Goal: Task Accomplishment & Management: Manage account settings

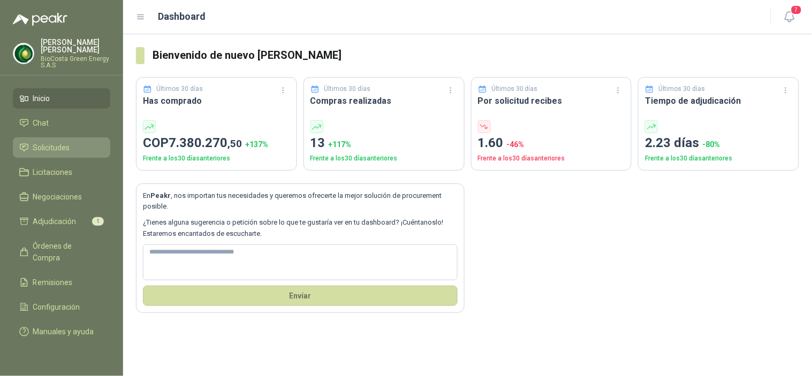
click at [47, 147] on span "Solicitudes" at bounding box center [51, 148] width 37 height 12
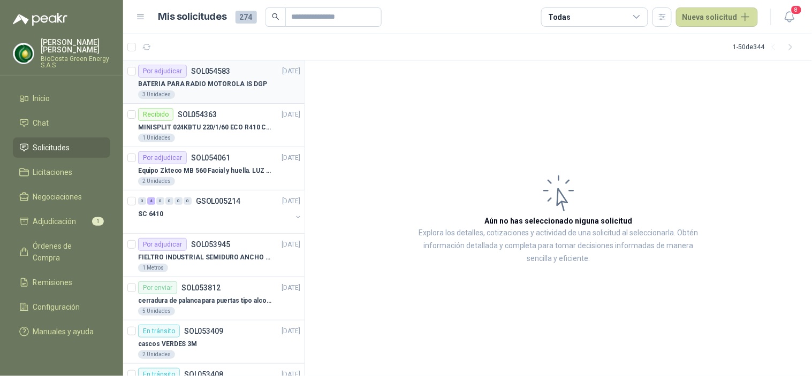
click at [171, 71] on div "Por adjudicar" at bounding box center [162, 71] width 49 height 13
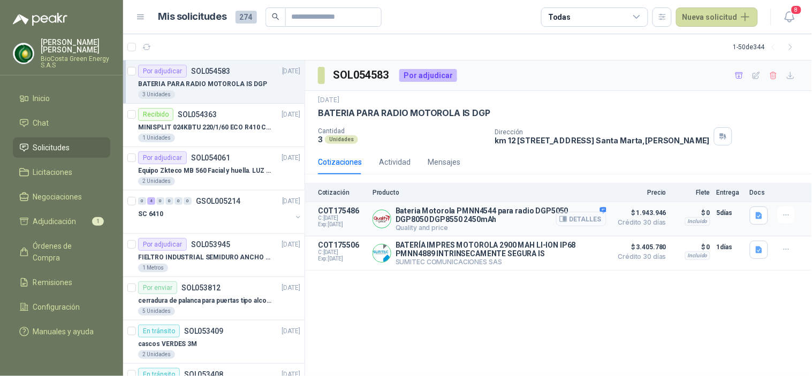
click at [570, 221] on button "Detalles" at bounding box center [581, 219] width 50 height 14
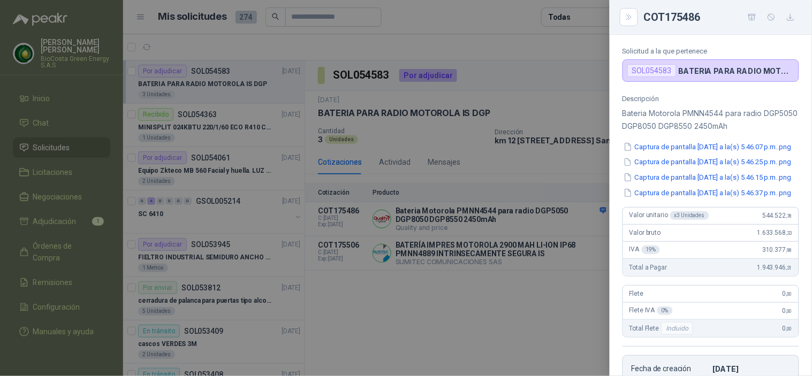
scroll to position [67, 0]
click at [685, 150] on button "Captura de pantalla [DATE] a la(s) 5.46.07 p.m..png" at bounding box center [707, 147] width 170 height 11
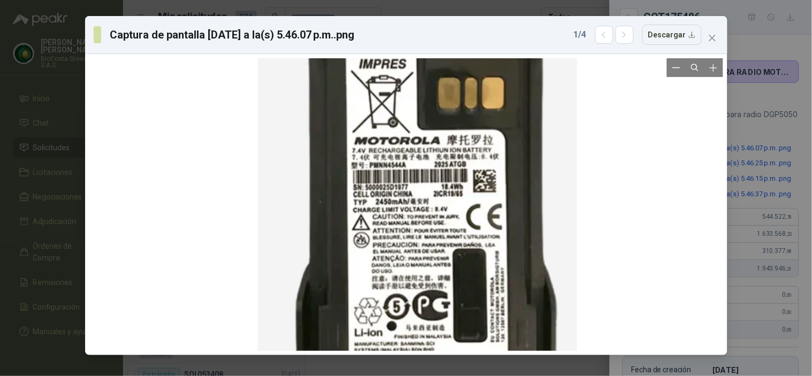
drag, startPoint x: 424, startPoint y: 309, endPoint x: 436, endPoint y: 212, distance: 97.5
click at [436, 212] on div at bounding box center [416, 149] width 319 height 553
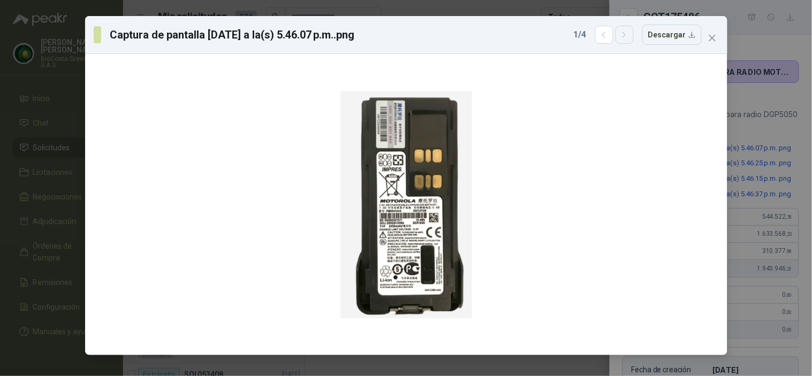
click at [629, 35] on icon "button" at bounding box center [624, 34] width 9 height 9
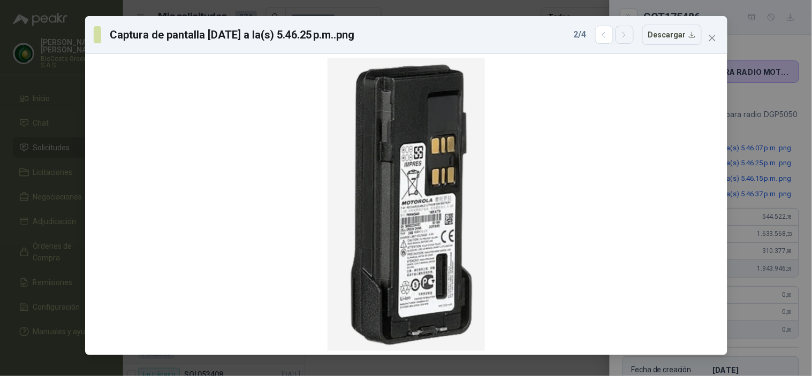
click at [629, 35] on icon "button" at bounding box center [624, 34] width 9 height 9
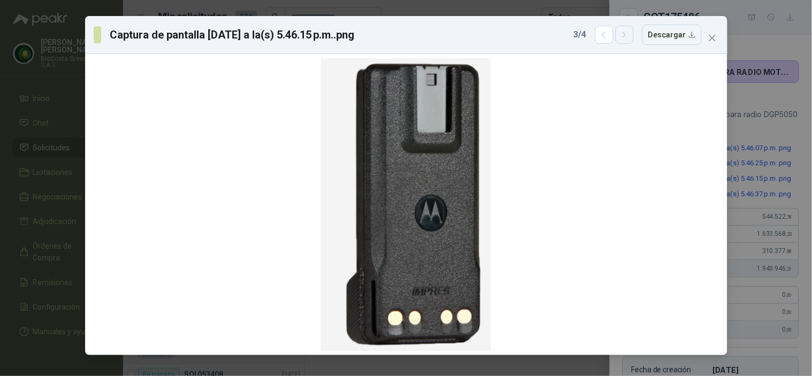
click at [629, 42] on button "button" at bounding box center [624, 35] width 18 height 18
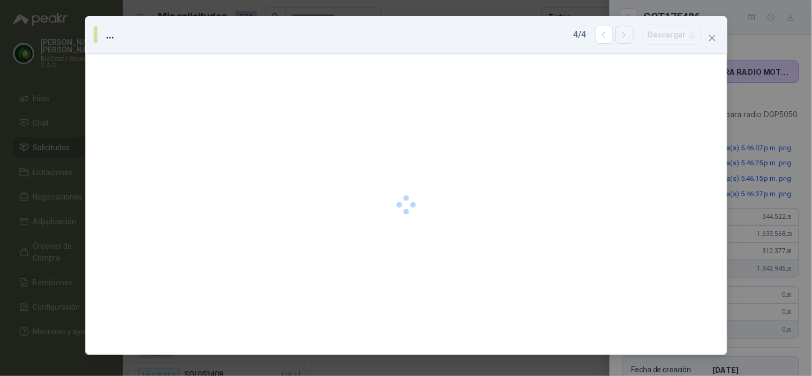
click at [622, 34] on button "button" at bounding box center [624, 35] width 18 height 18
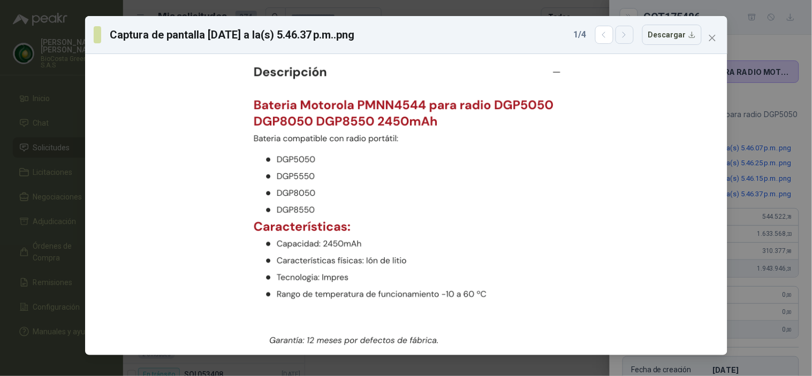
click at [622, 34] on button "button" at bounding box center [624, 35] width 18 height 18
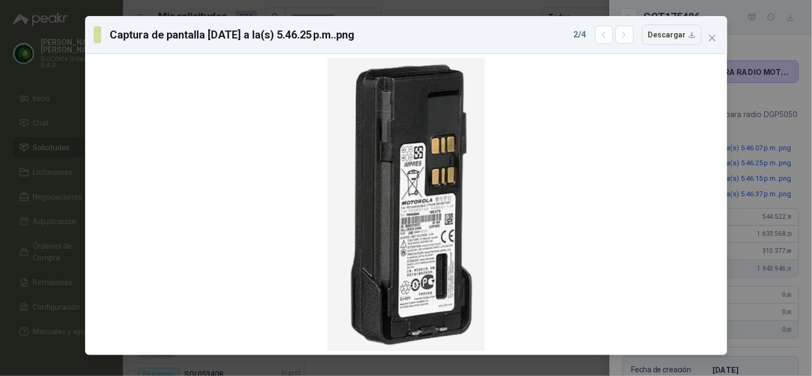
click at [711, 32] on button "Close" at bounding box center [712, 37] width 17 height 17
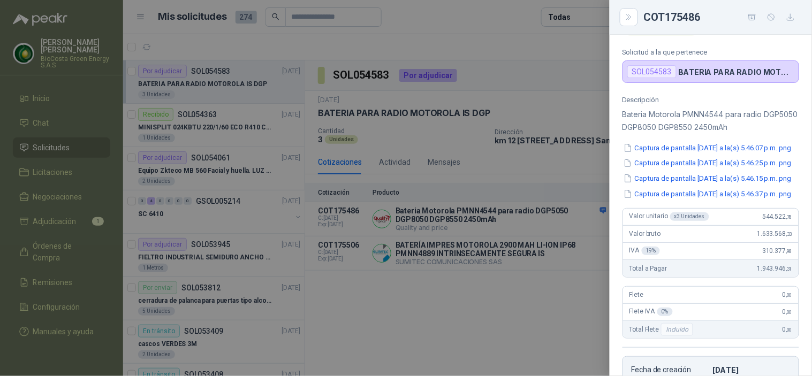
click at [493, 227] on div at bounding box center [406, 188] width 812 height 376
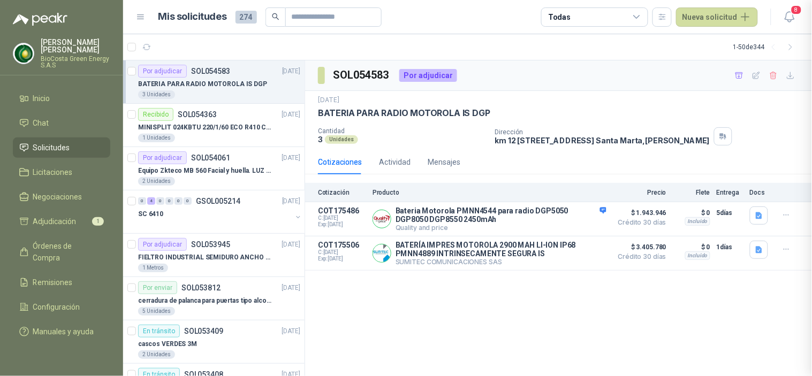
scroll to position [310, 0]
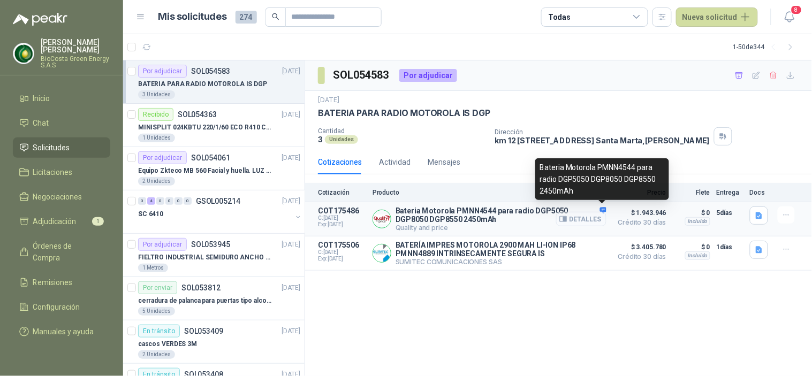
click at [576, 223] on button "Detalles" at bounding box center [581, 219] width 50 height 14
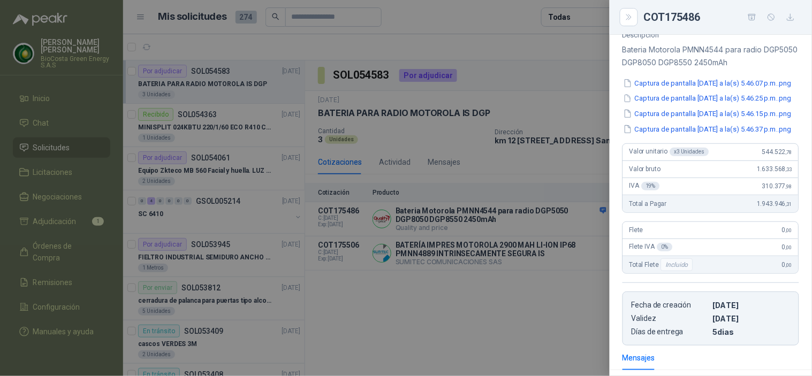
click at [499, 317] on div at bounding box center [406, 188] width 812 height 376
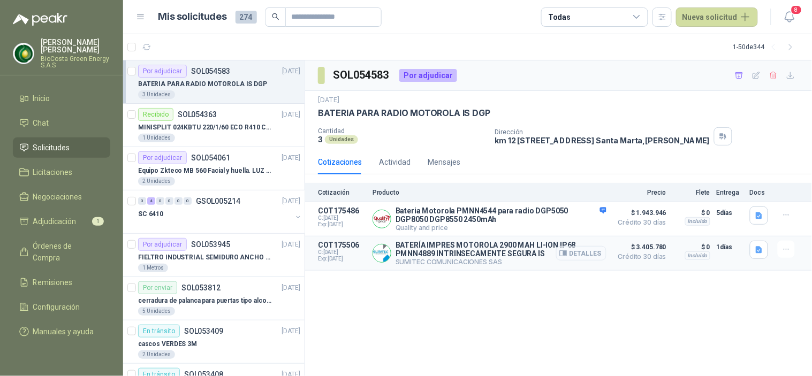
click at [581, 255] on button "Detalles" at bounding box center [581, 253] width 50 height 14
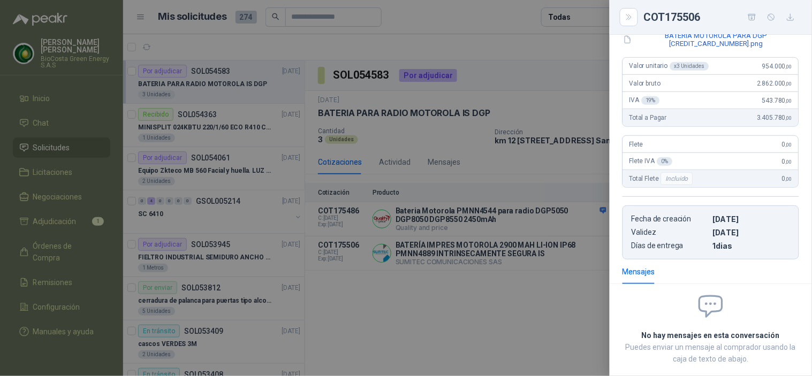
scroll to position [29, 0]
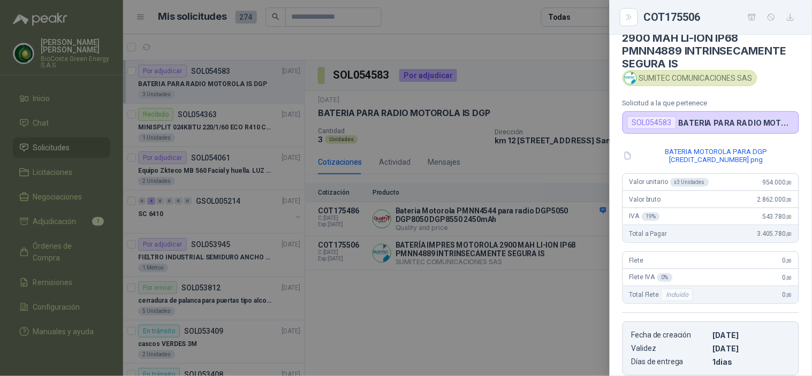
click at [487, 246] on div at bounding box center [406, 188] width 812 height 376
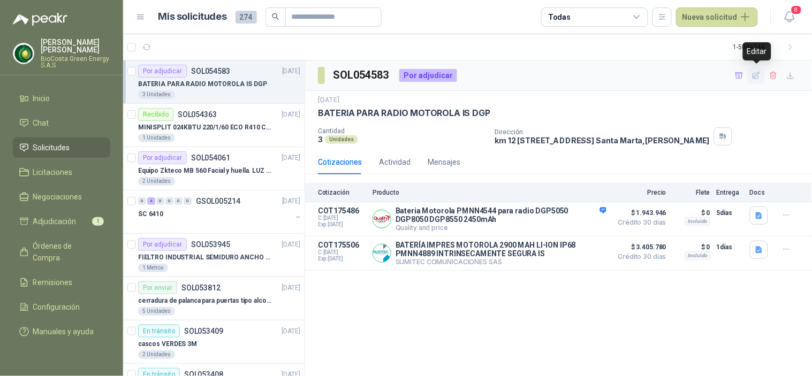
click at [753, 77] on icon "button" at bounding box center [756, 75] width 9 height 9
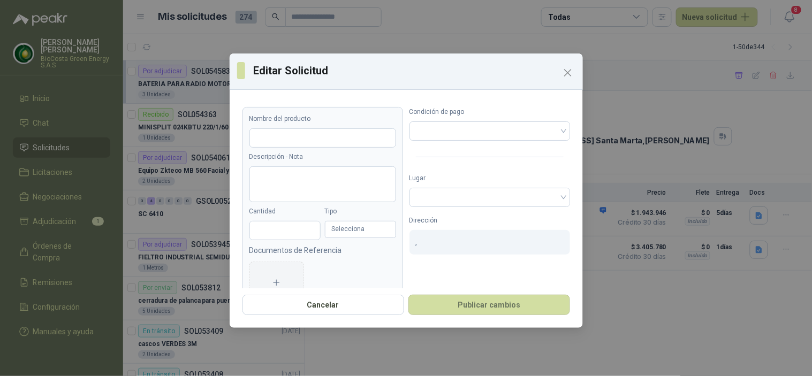
type input "**********"
type input "*"
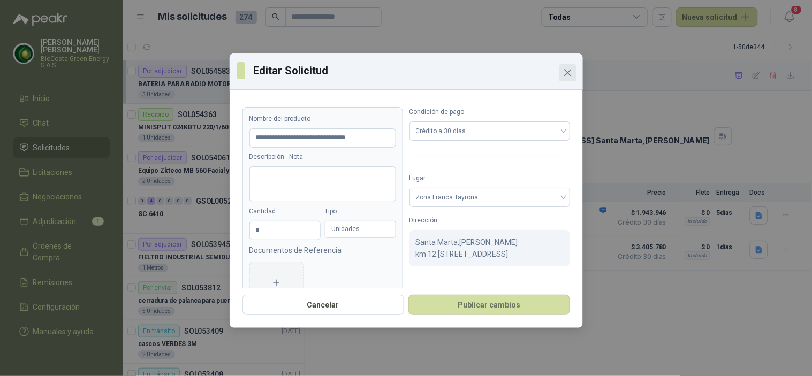
click at [567, 68] on icon "Close" at bounding box center [567, 72] width 13 height 13
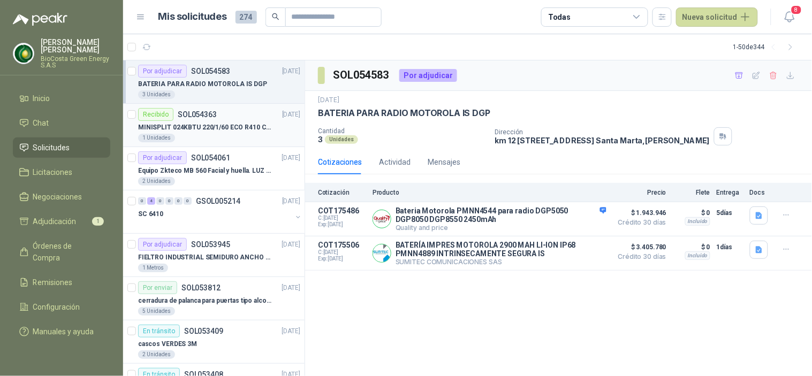
click at [177, 128] on p "MINISPLIT 024KBTU 220/1/60 ECO R410 C/FR" at bounding box center [204, 128] width 133 height 10
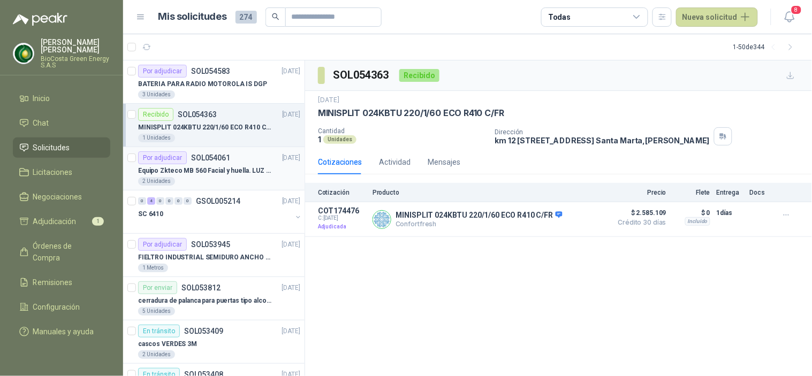
click at [189, 151] on div "Por adjudicar SOL054061" at bounding box center [184, 157] width 92 height 13
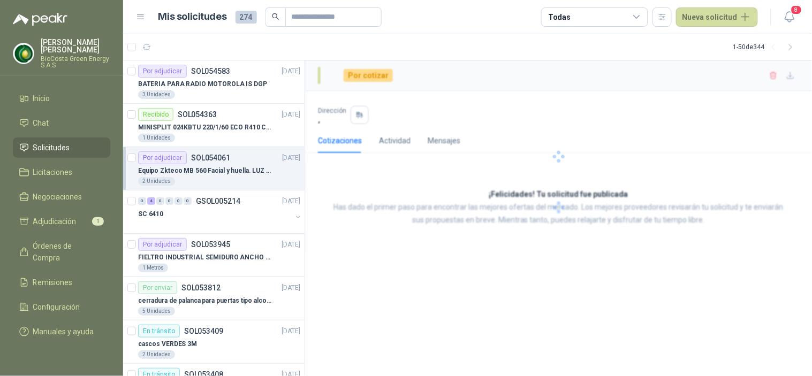
click at [193, 158] on p "SOL054061" at bounding box center [210, 157] width 39 height 7
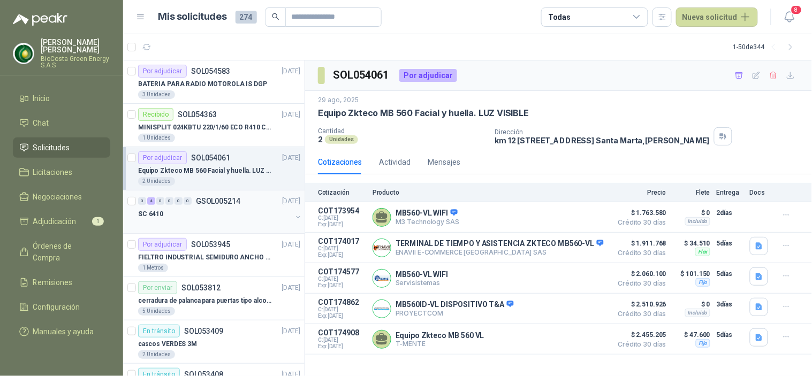
click at [180, 223] on div at bounding box center [215, 224] width 154 height 9
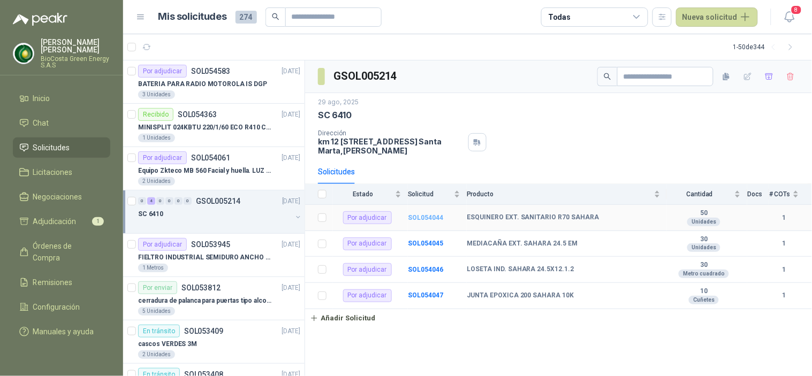
click at [415, 221] on b "SOL054044" at bounding box center [425, 217] width 35 height 7
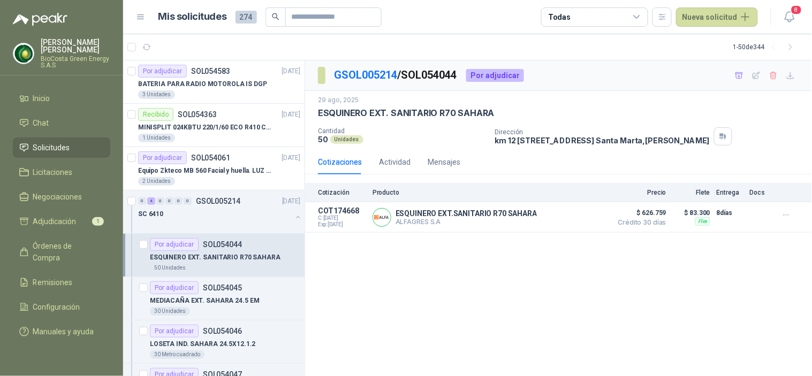
scroll to position [59, 0]
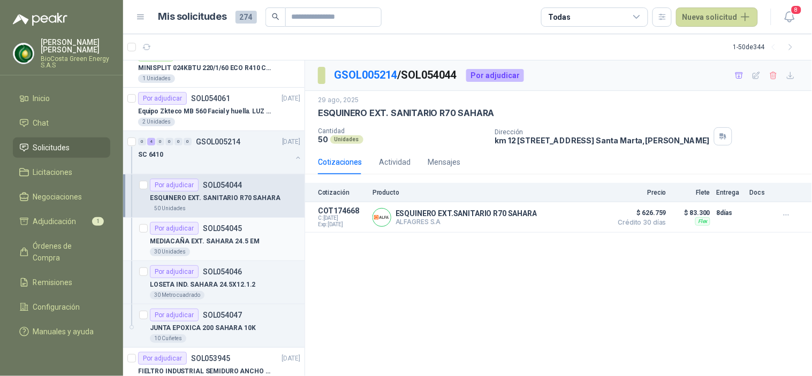
click at [232, 230] on p "SOL054045" at bounding box center [222, 228] width 39 height 7
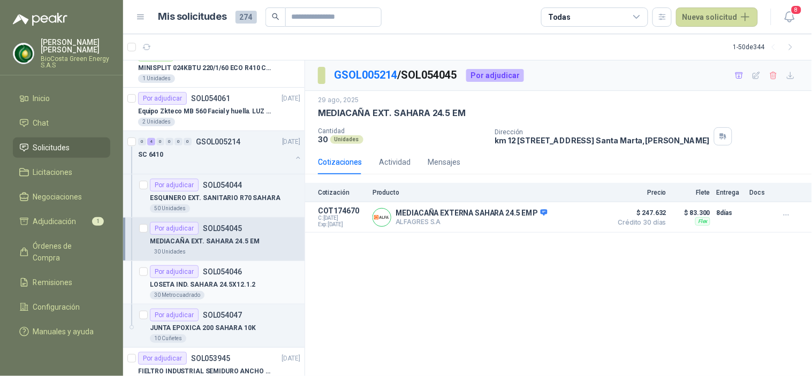
click at [227, 280] on p "LOSETA IND. SAHARA 24.5X12.1.2" at bounding box center [202, 285] width 105 height 10
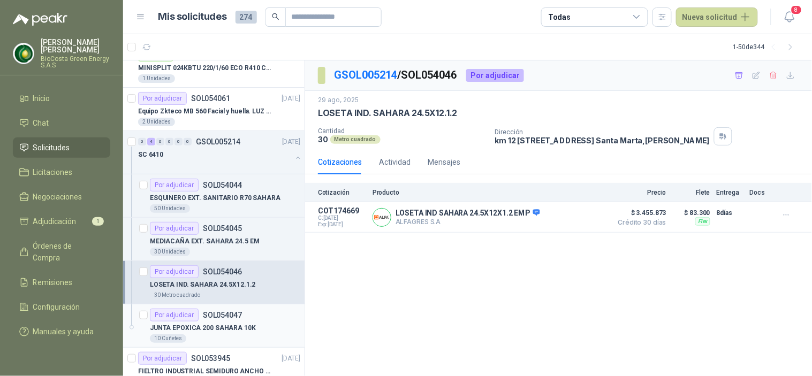
click at [216, 315] on p "SOL054047" at bounding box center [222, 314] width 39 height 7
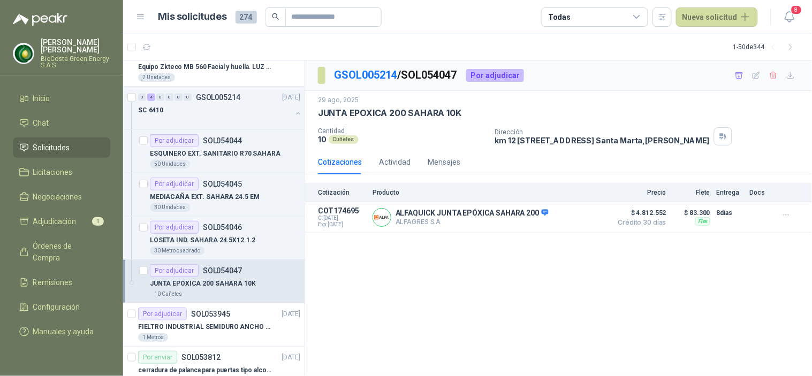
scroll to position [178, 0]
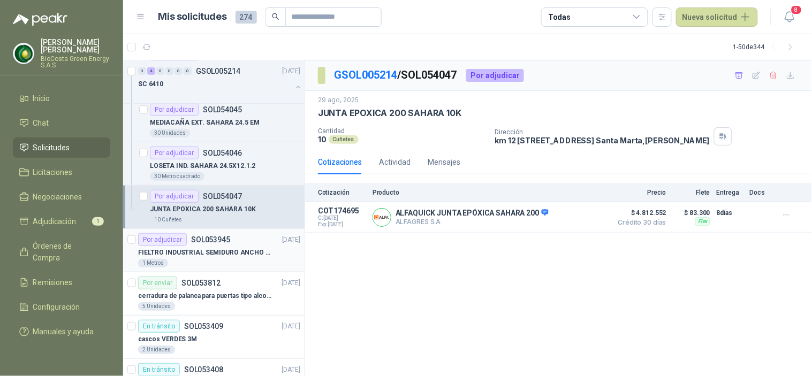
click at [211, 250] on p "FIELTRO INDUSTRIAL SEMIDURO ANCHO 25 MM" at bounding box center [204, 253] width 133 height 10
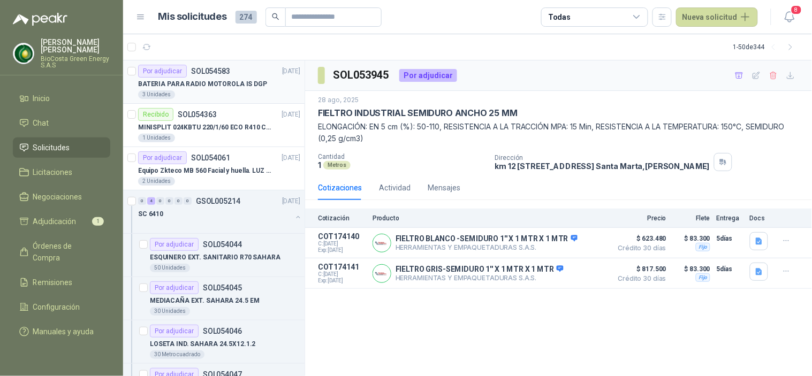
click at [182, 82] on p "BATERIA PARA RADIO MOTOROLA IS DGP" at bounding box center [202, 84] width 129 height 10
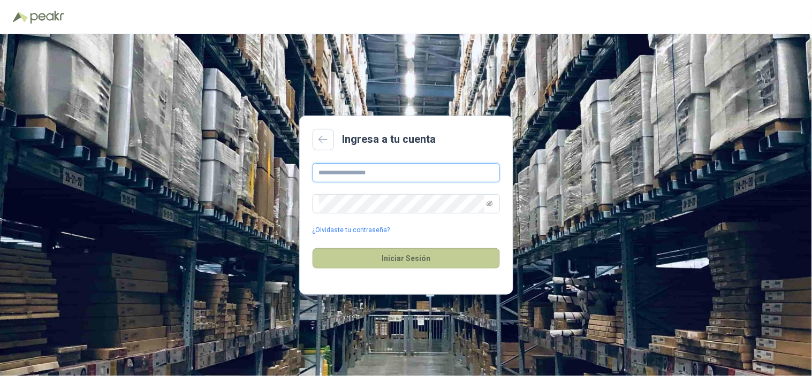
type input "**********"
click at [396, 265] on button "Iniciar Sesión" at bounding box center [405, 258] width 187 height 20
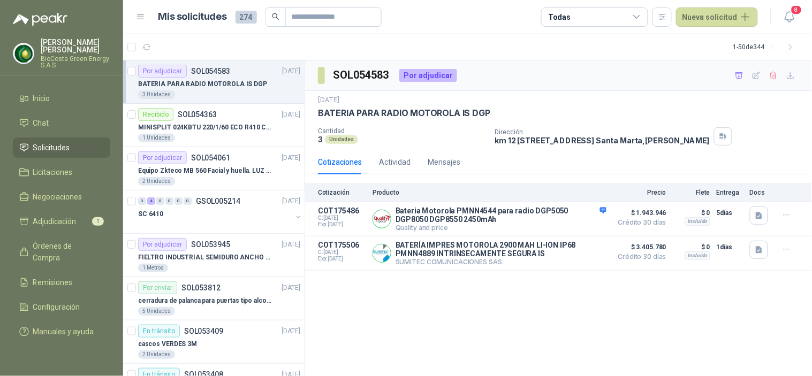
drag, startPoint x: 396, startPoint y: 265, endPoint x: 366, endPoint y: 285, distance: 36.7
click at [366, 285] on div "SOL054583 Por adjudicar 2 sept, 2025 BATERIA PARA RADIO MOTOROLA IS DGP Cantida…" at bounding box center [558, 218] width 507 height 316
click at [574, 220] on button "Detalles" at bounding box center [581, 219] width 50 height 14
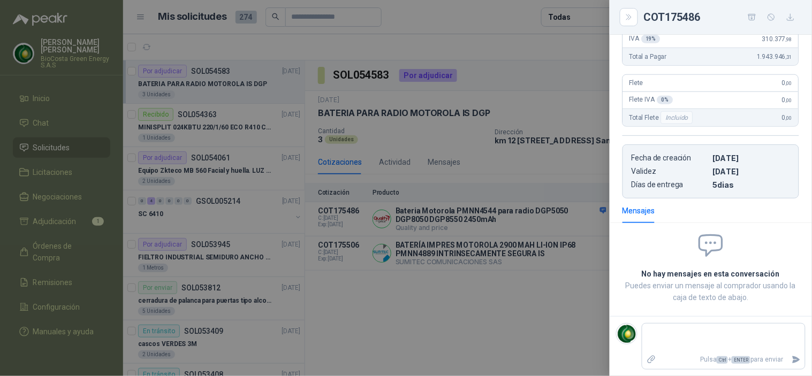
scroll to position [309, 0]
click at [668, 330] on textarea at bounding box center [723, 338] width 163 height 25
type textarea "*"
type textarea "**"
type textarea "***"
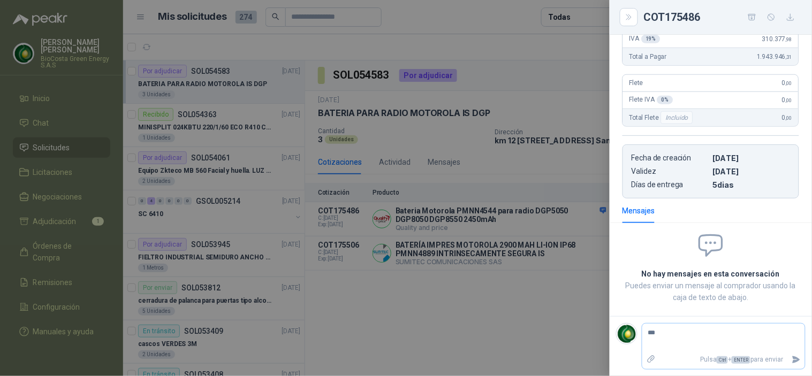
type textarea "***"
type textarea "*****"
type textarea "******"
type textarea "*******"
type textarea "********"
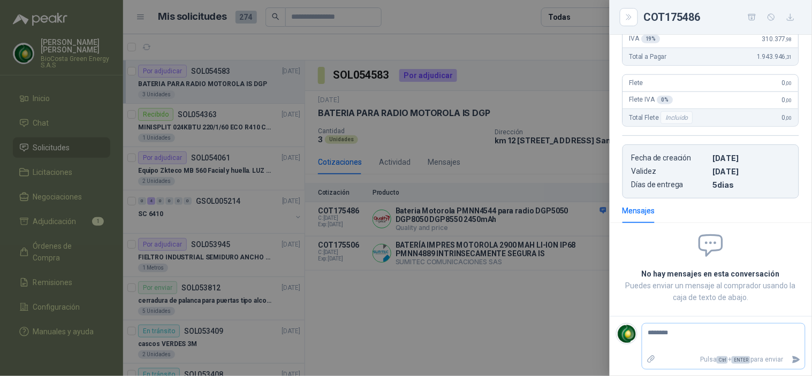
type textarea "*********"
type textarea "**********"
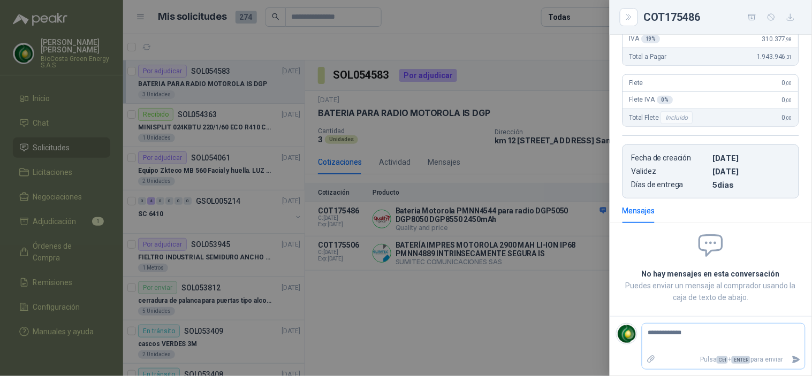
type textarea "**********"
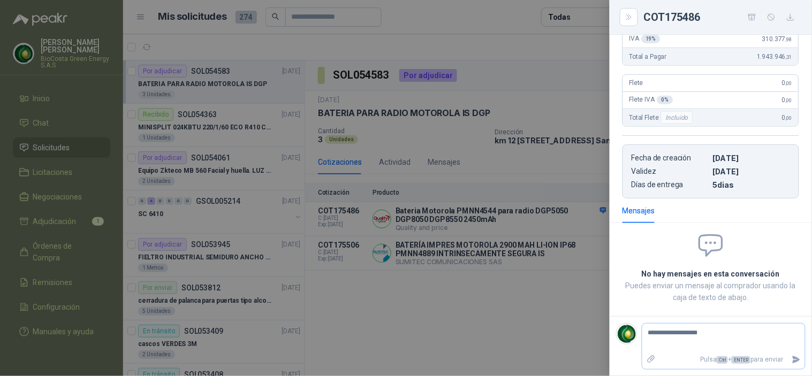
type textarea "**********"
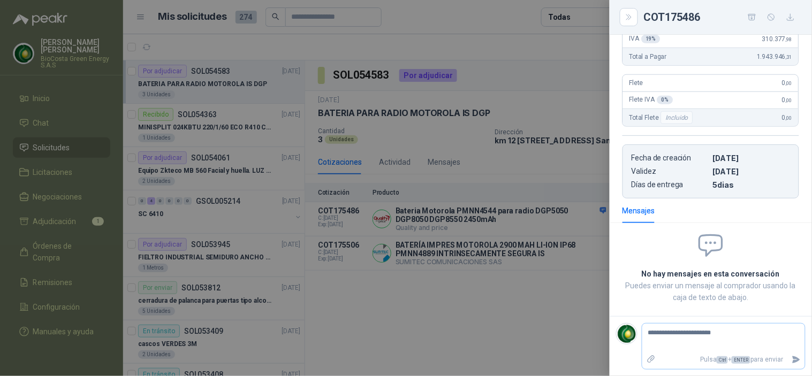
type textarea "**********"
click at [630, 8] on button "Close" at bounding box center [629, 17] width 18 height 18
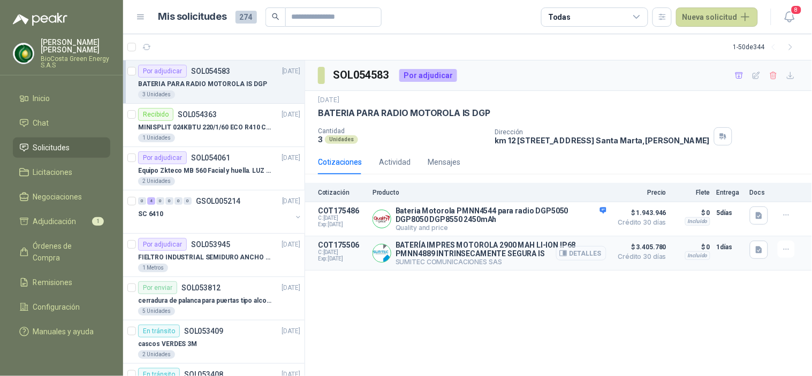
click at [577, 260] on button "Detalles" at bounding box center [581, 253] width 50 height 14
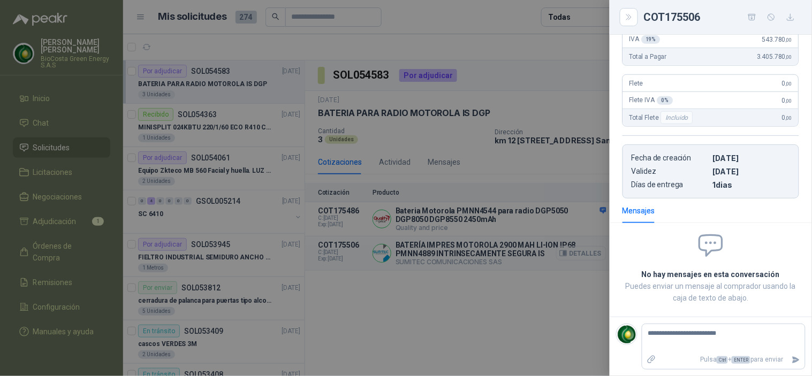
scroll to position [207, 0]
click at [383, 171] on div at bounding box center [406, 188] width 812 height 376
click at [629, 13] on icon "Close" at bounding box center [628, 17] width 9 height 9
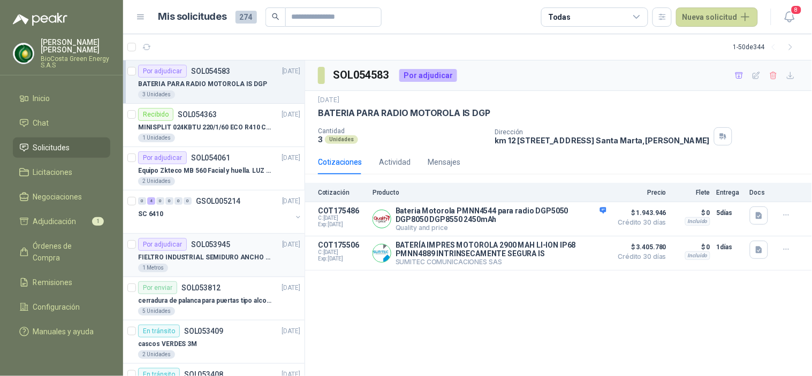
click at [231, 268] on div "1 Metros" at bounding box center [219, 268] width 162 height 9
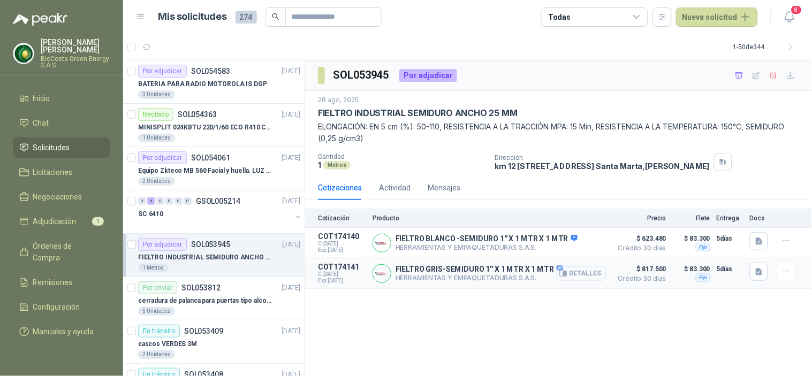
click at [592, 274] on button "Detalles" at bounding box center [581, 273] width 50 height 14
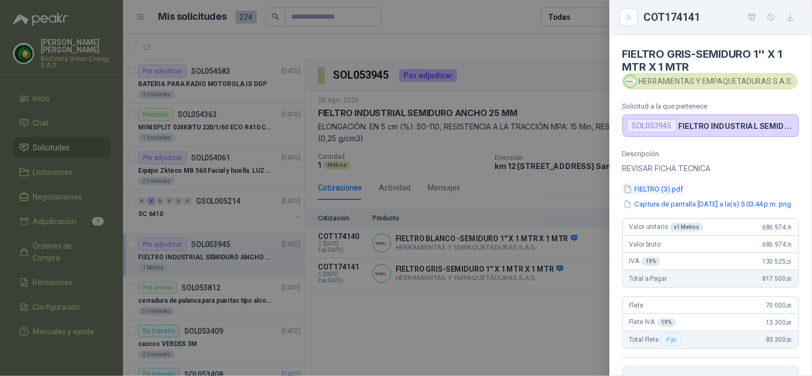
click at [651, 188] on button "FIELTRO (3).pdf" at bounding box center [653, 189] width 62 height 11
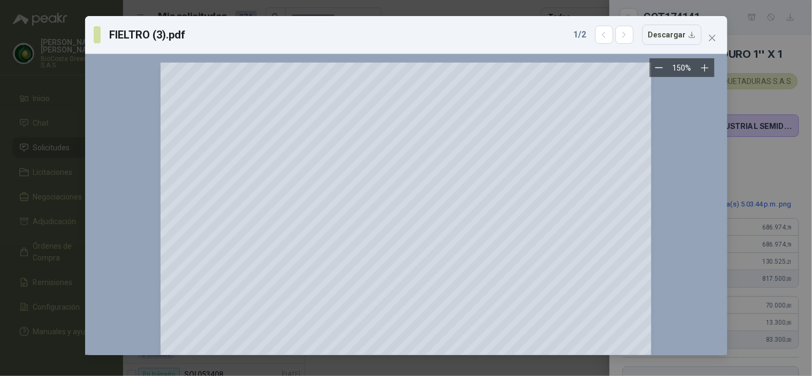
scroll to position [351, 0]
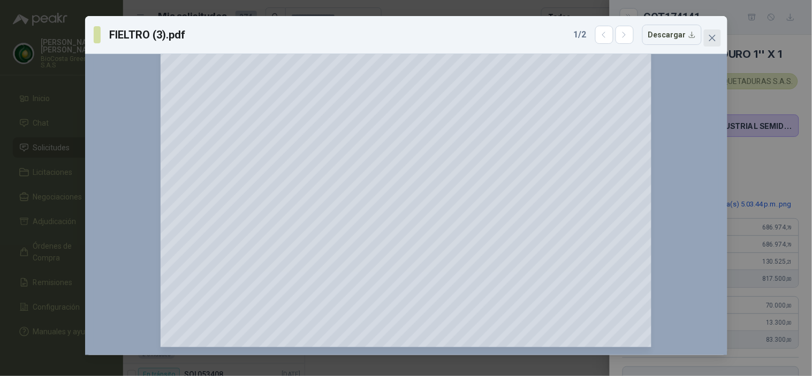
click at [710, 41] on icon "close" at bounding box center [712, 38] width 9 height 9
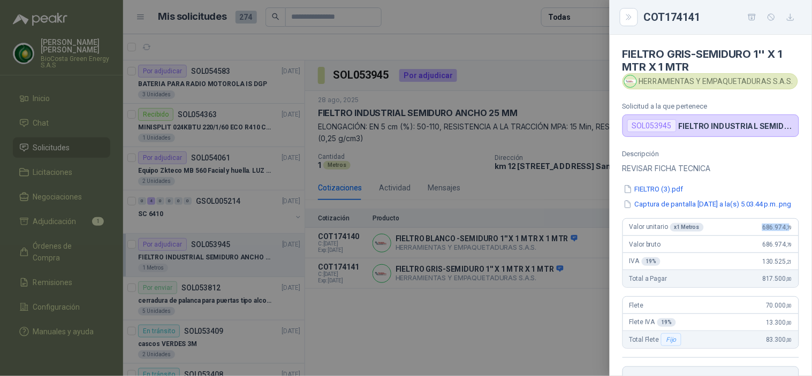
drag, startPoint x: 753, startPoint y: 237, endPoint x: 781, endPoint y: 234, distance: 27.9
click at [781, 234] on div "Valor unitario x 1 Metros 686.974 ,79" at bounding box center [711, 227] width 176 height 17
click at [721, 270] on div "IVA 19 % 130.525 ,21" at bounding box center [711, 261] width 176 height 17
click at [719, 209] on button "Captura de pantalla 2025-08-29 a la(s) 5.03.44 p.m..png" at bounding box center [707, 204] width 170 height 11
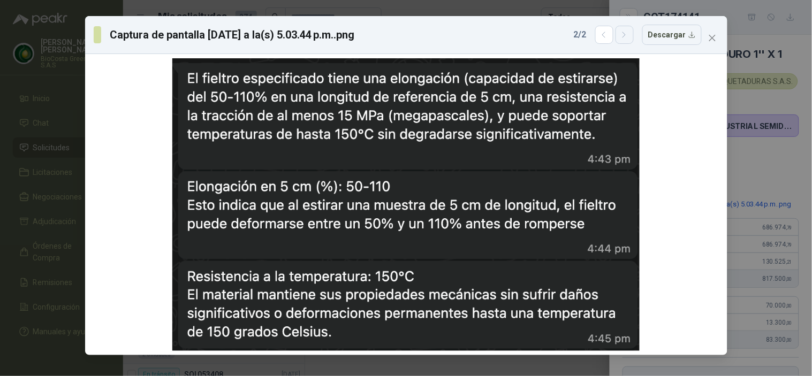
click at [629, 30] on icon "button" at bounding box center [624, 34] width 9 height 9
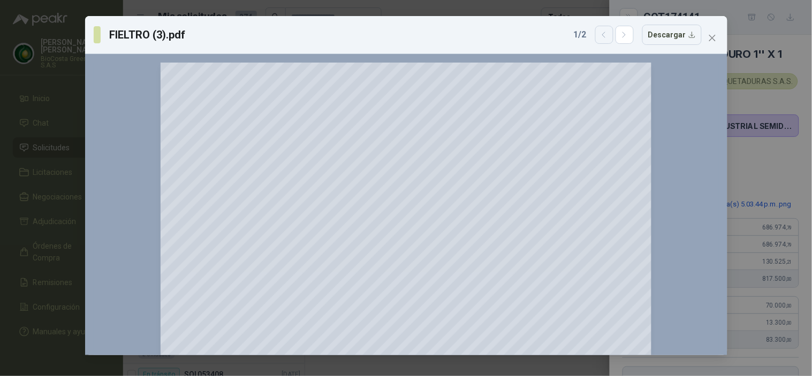
click at [608, 33] on icon "button" at bounding box center [603, 34] width 9 height 9
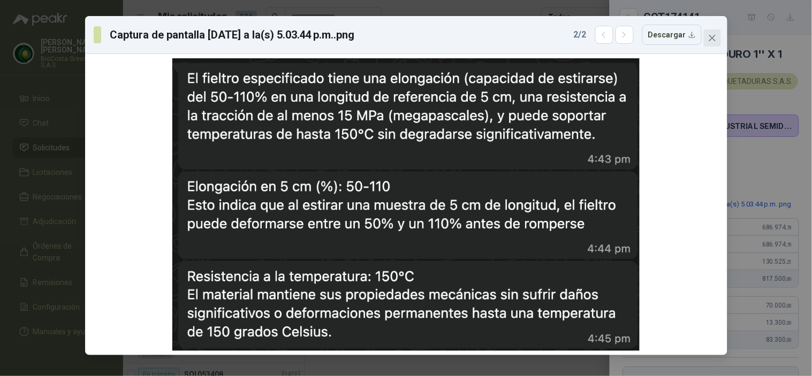
click at [714, 39] on icon "close" at bounding box center [712, 38] width 9 height 9
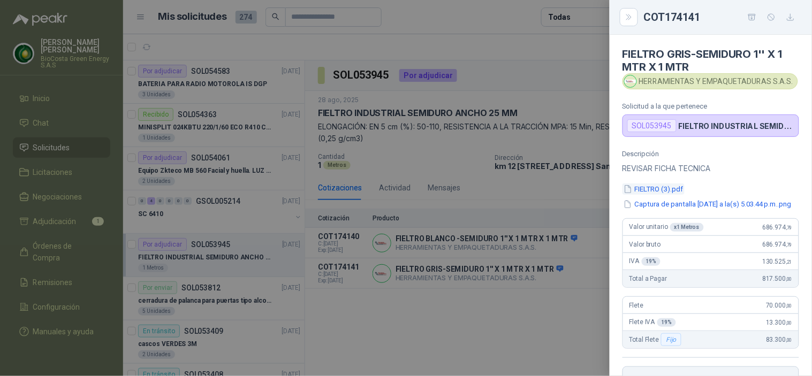
click at [666, 189] on button "FIELTRO (3).pdf" at bounding box center [653, 189] width 62 height 11
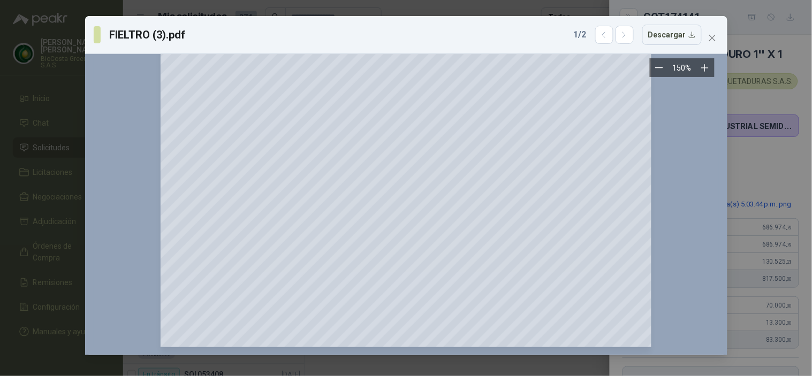
scroll to position [54, 0]
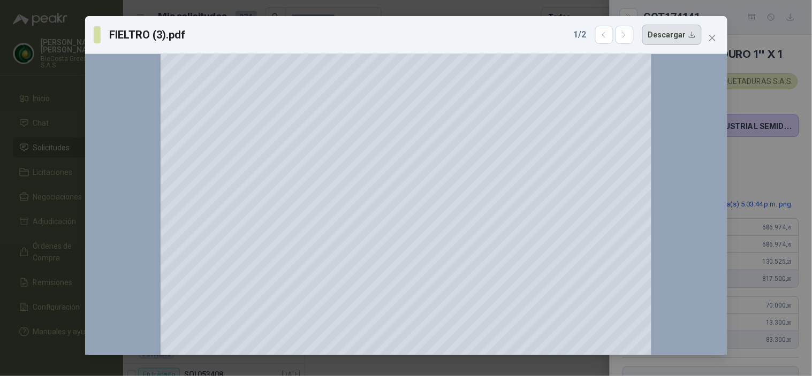
click at [663, 38] on button "Descargar" at bounding box center [671, 35] width 59 height 20
click at [780, 63] on div "FIELTRO (3).pdf 1 / 2 Descargar 150 %" at bounding box center [406, 188] width 812 height 376
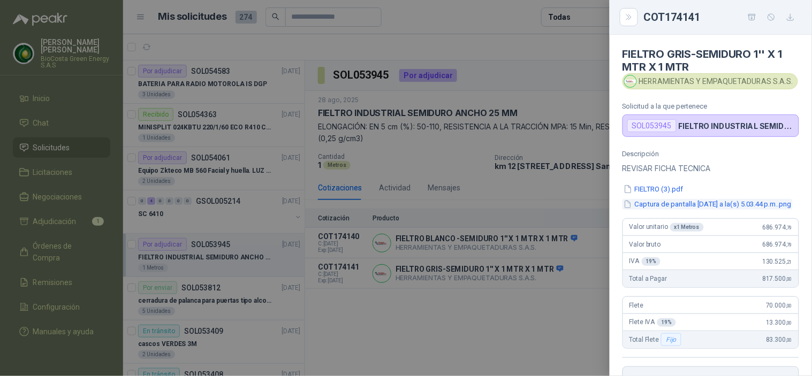
click at [692, 208] on button "Captura de pantalla 2025-08-29 a la(s) 5.03.44 p.m..png" at bounding box center [707, 204] width 170 height 11
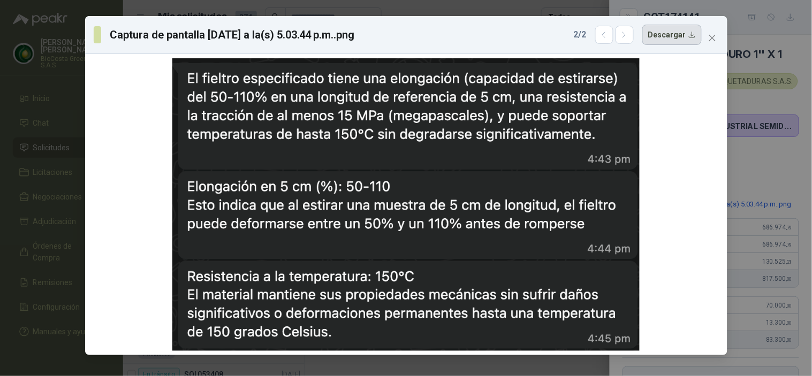
click at [669, 34] on button "Descargar" at bounding box center [671, 35] width 59 height 20
click at [796, 137] on div "Captura de pantalla 2025-08-29 a la(s) 5.03.44 p.m..png 2 / 2 Descargar" at bounding box center [406, 188] width 812 height 376
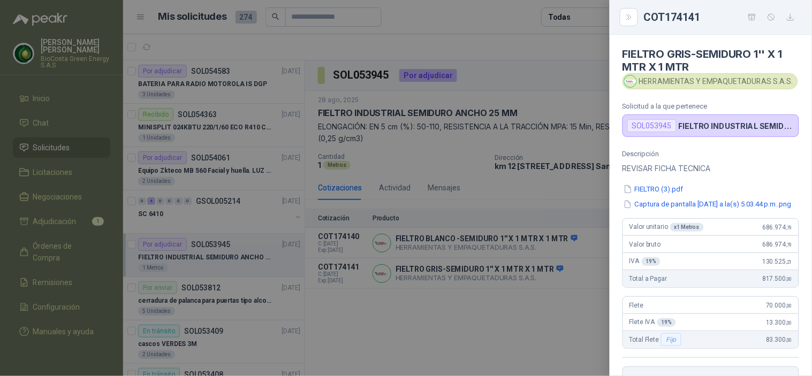
click at [500, 56] on div at bounding box center [406, 188] width 812 height 376
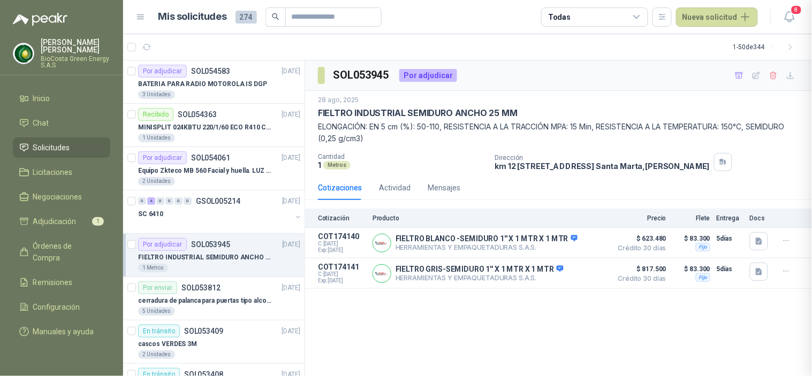
scroll to position [231, 0]
